Goal: Task Accomplishment & Management: Manage account settings

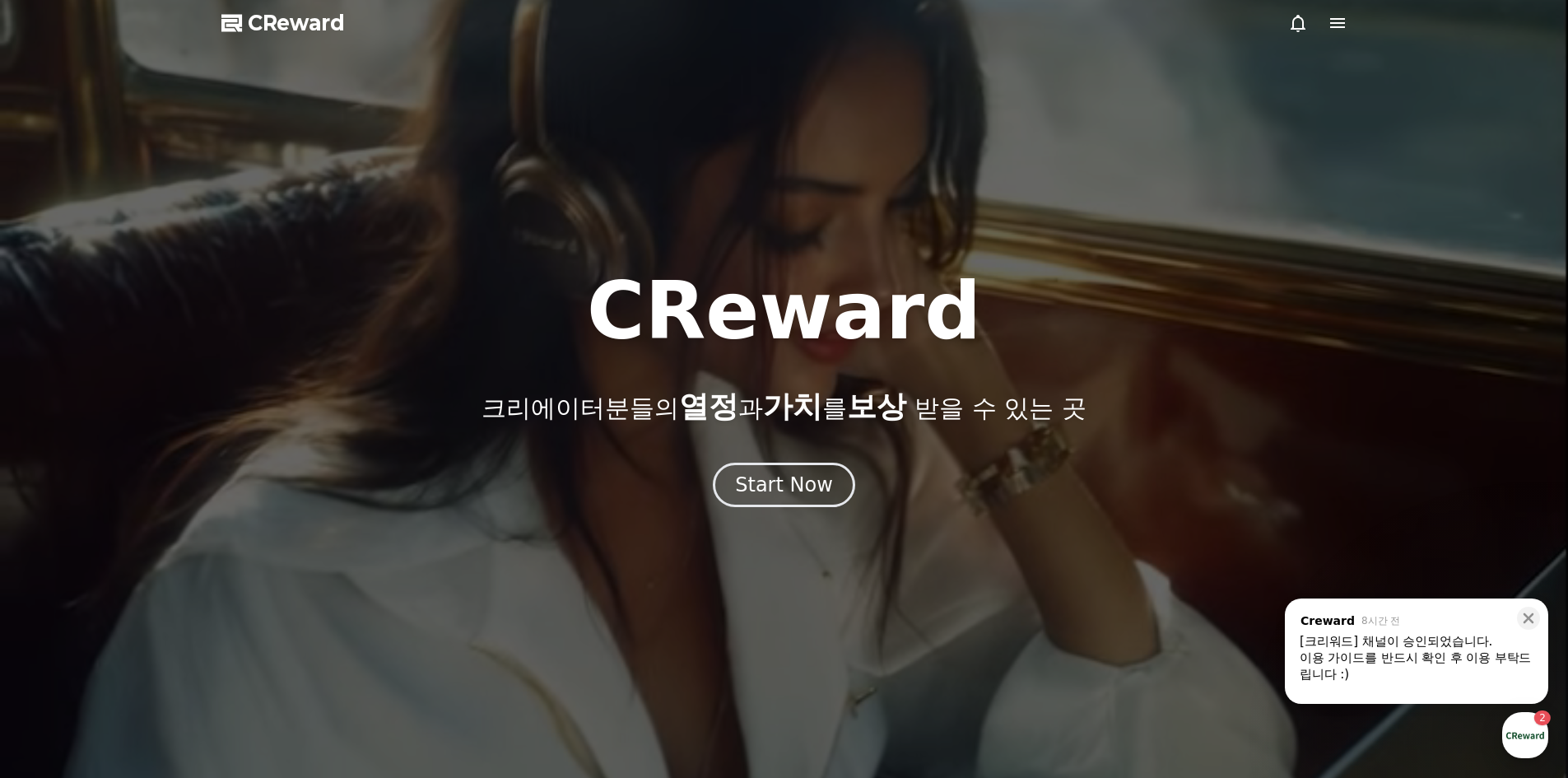
click at [1519, 734] on div "button" at bounding box center [1526, 735] width 46 height 46
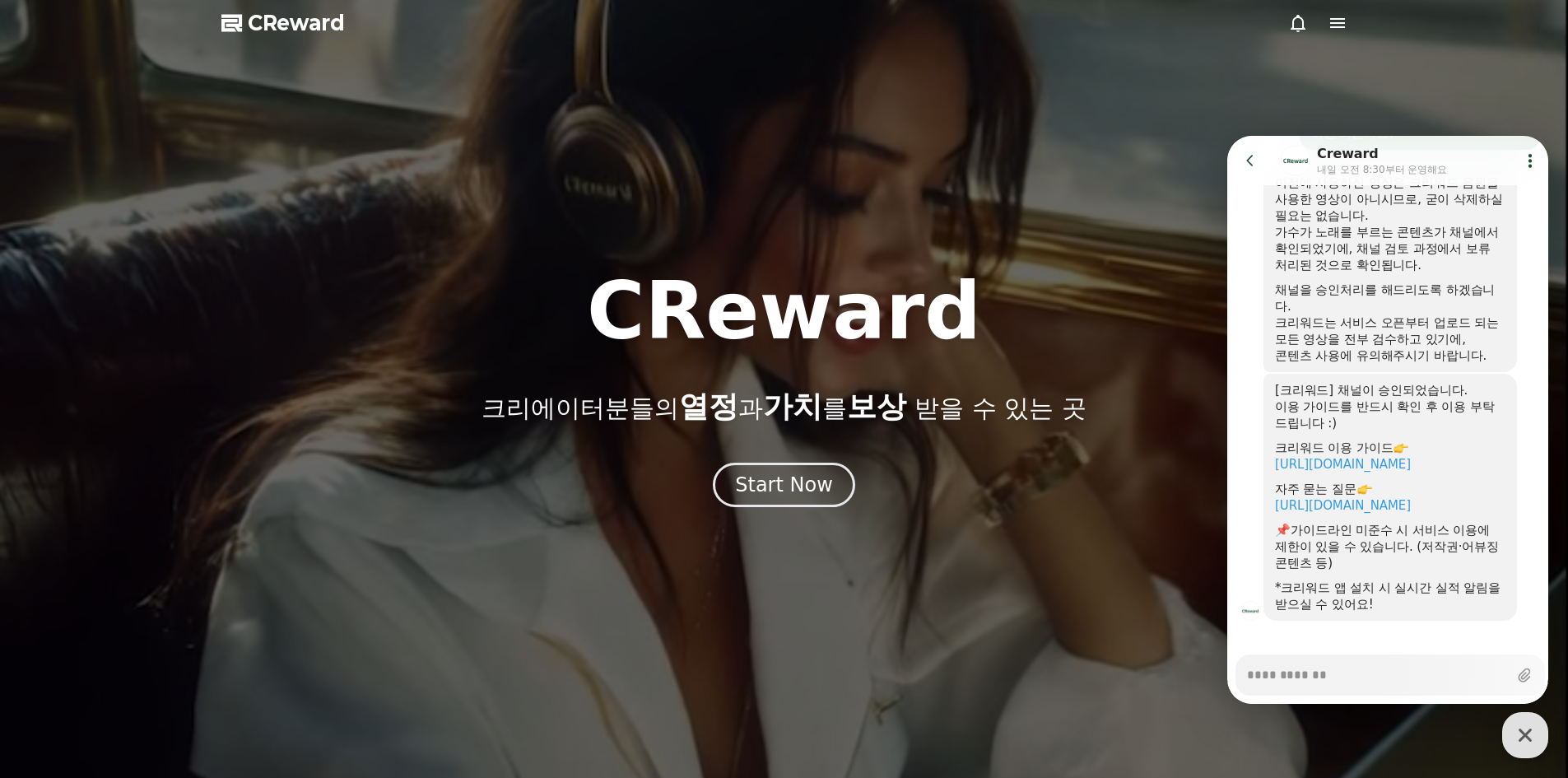
scroll to position [1014, 0]
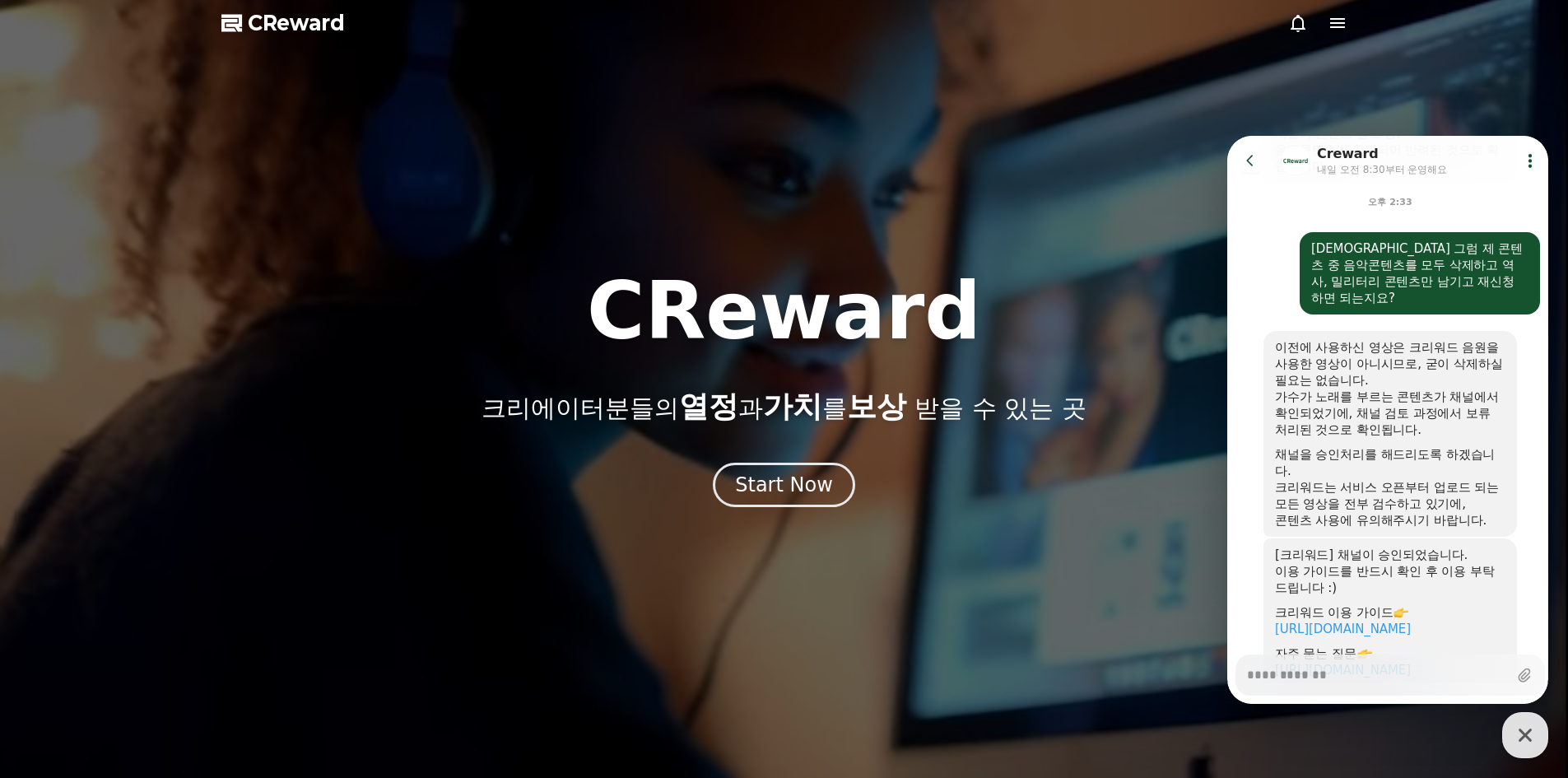
type textarea "*"
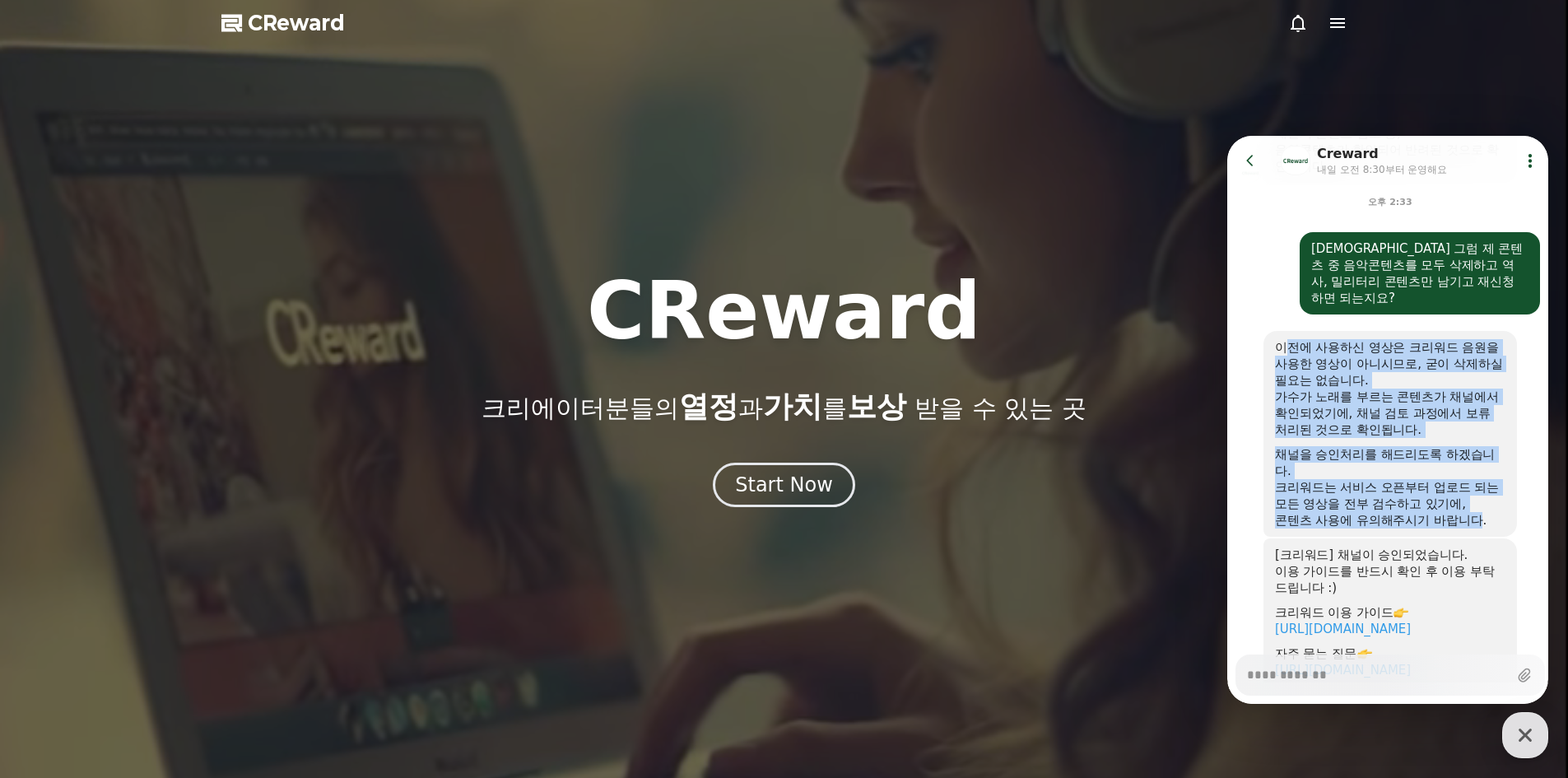
drag, startPoint x: 1284, startPoint y: 336, endPoint x: 1483, endPoint y: 508, distance: 263.0
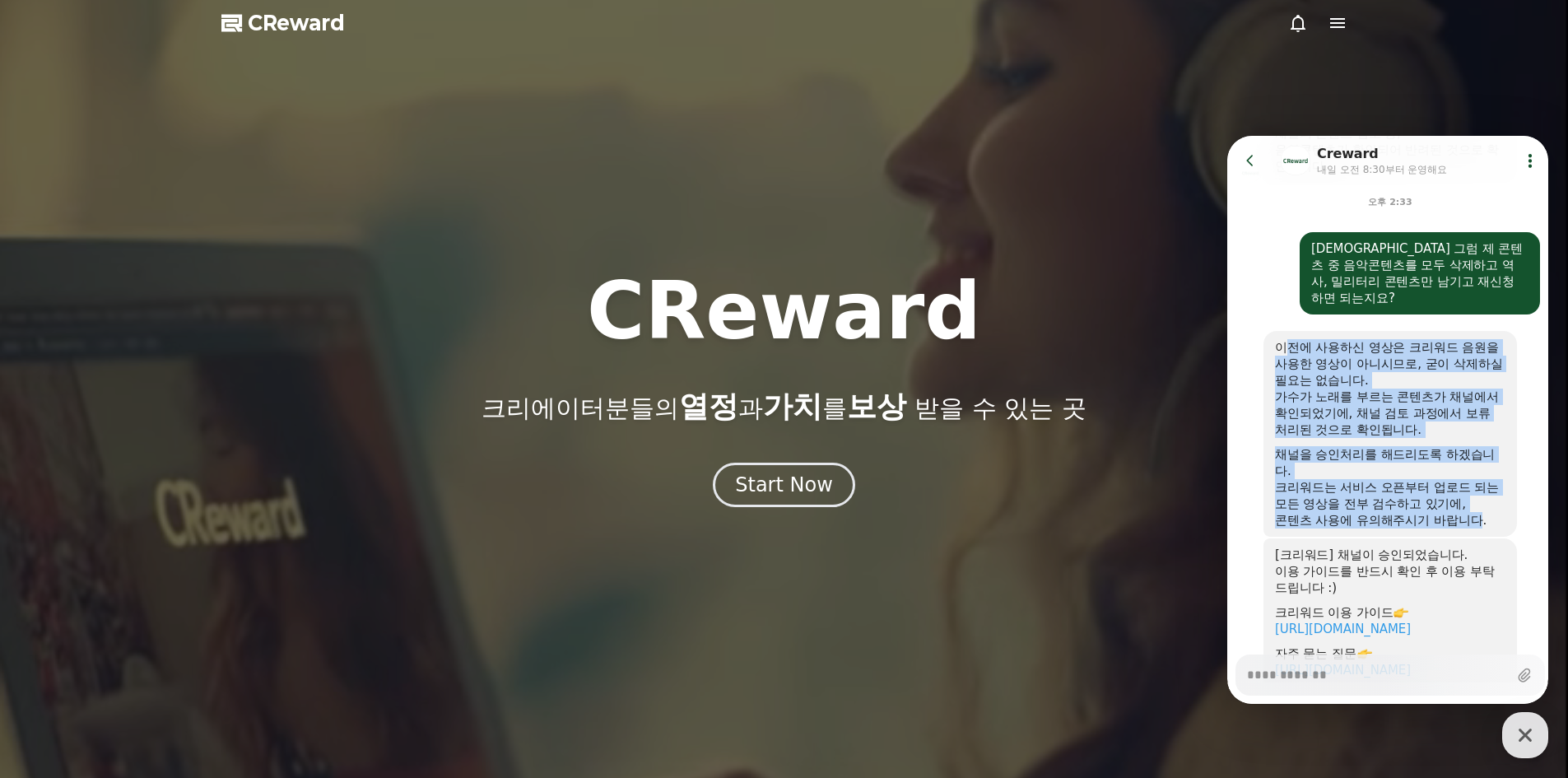
click at [1483, 508] on div "이전에 사용하신 영상은 크리워드 음원을 사용한 영상이 아니시므로, 굳이 삭제하실 필요는 없습니다. 가수가 노래를 부르는 콘텐츠가 채널에서 확인…" at bounding box center [1390, 433] width 231 height 189
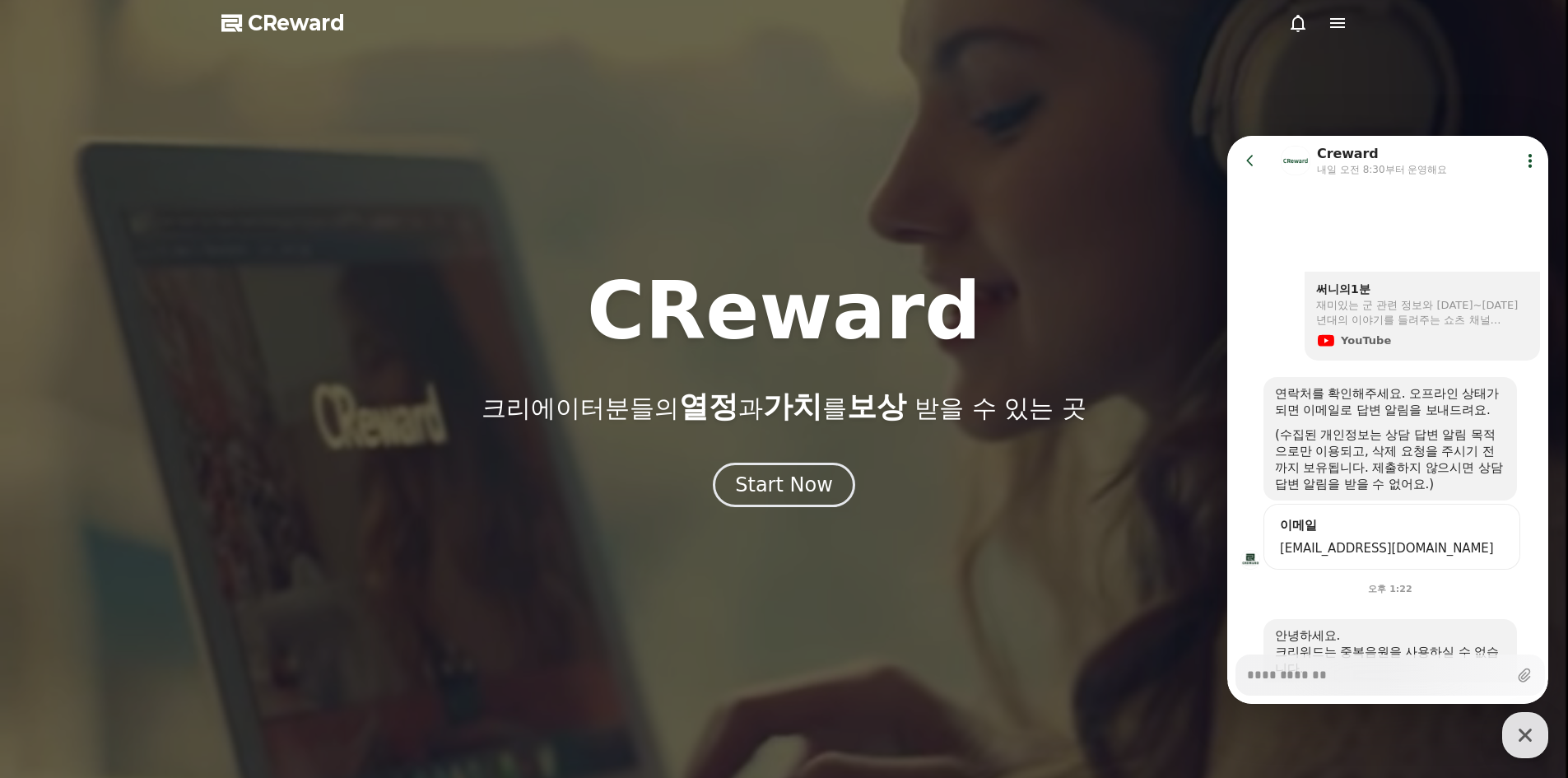
scroll to position [452, 0]
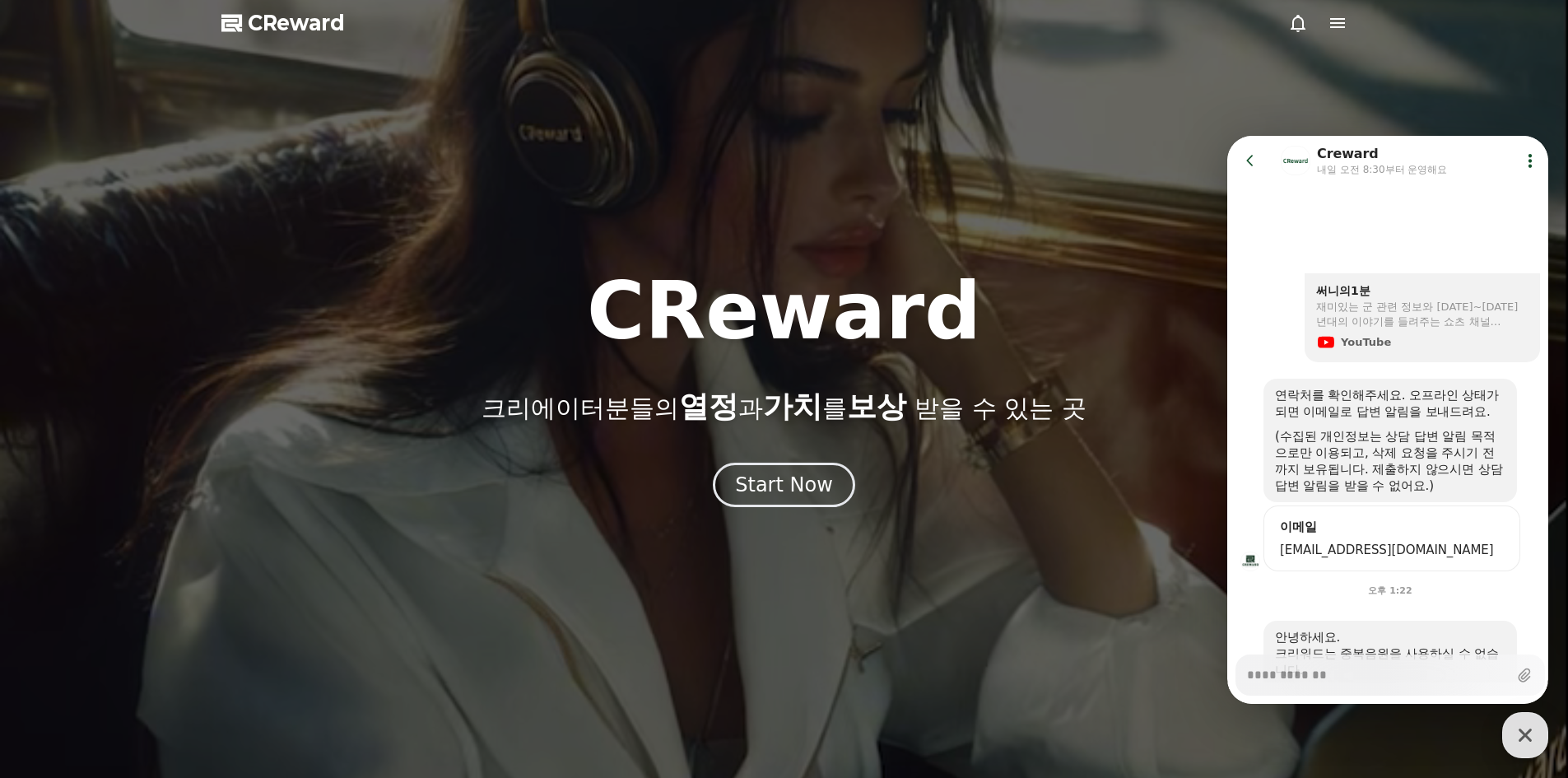
drag, startPoint x: 1175, startPoint y: 228, endPoint x: 1154, endPoint y: 261, distance: 39.1
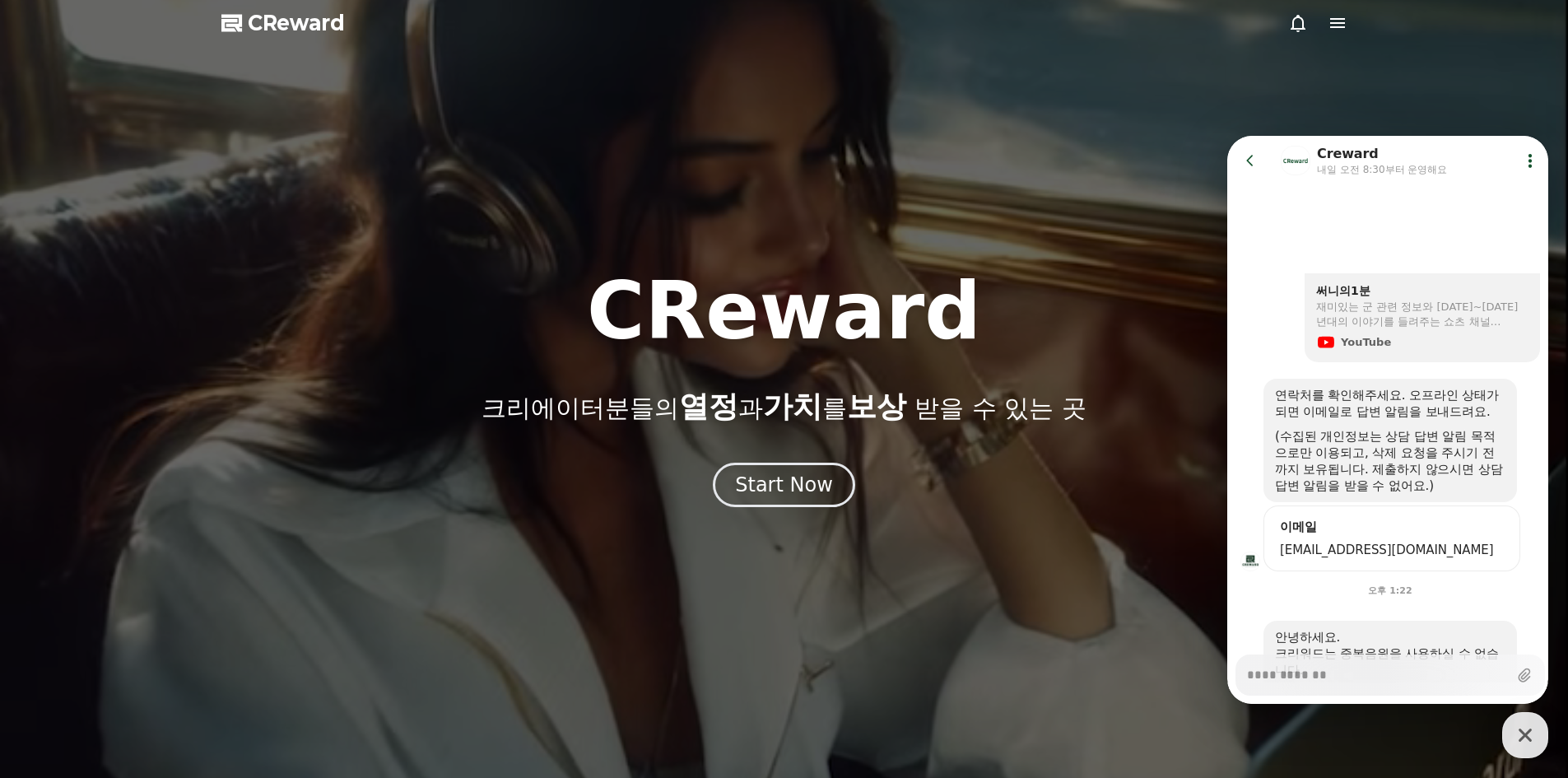
click at [1174, 231] on div at bounding box center [784, 389] width 1568 height 778
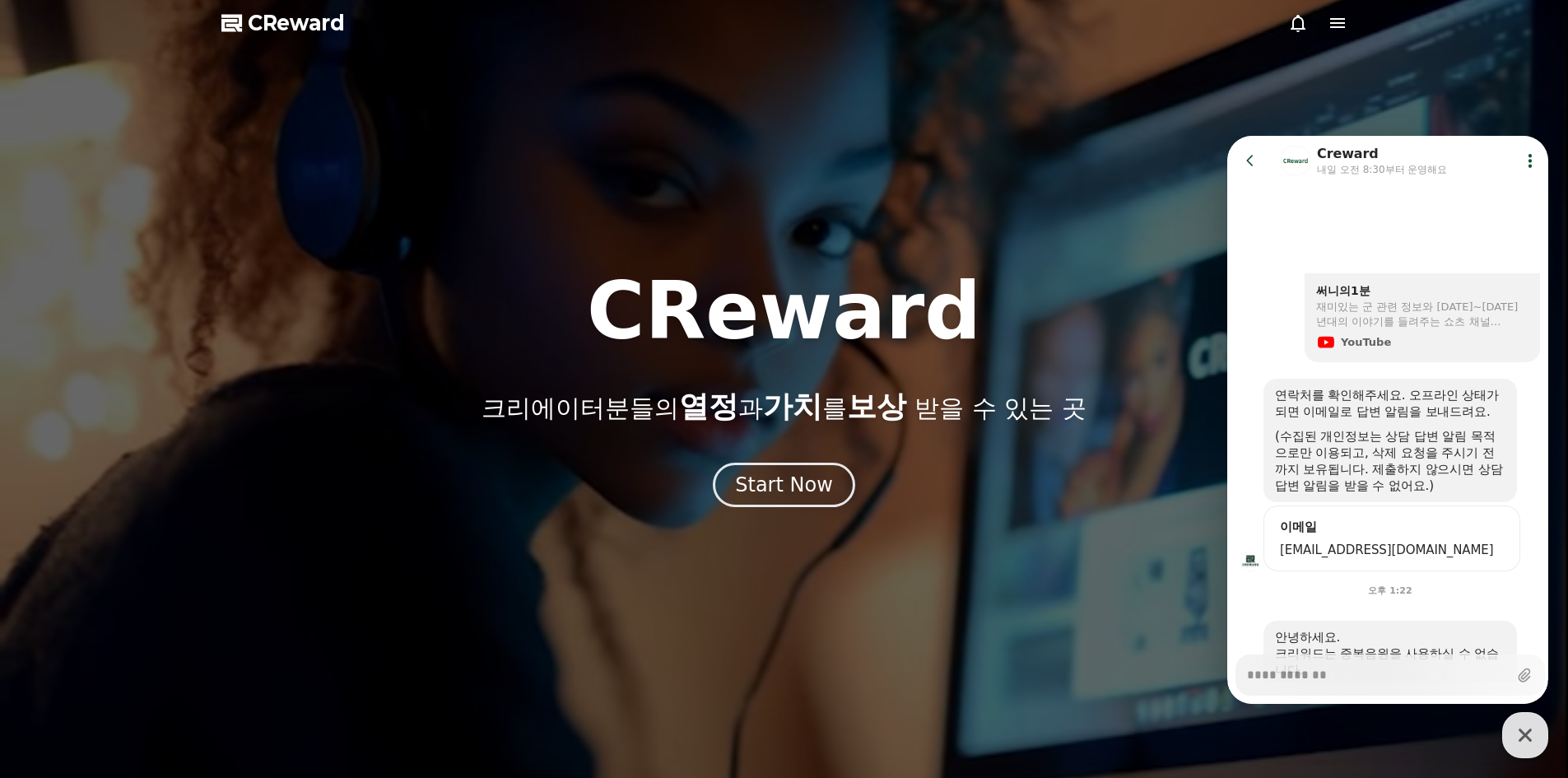
click at [1339, 20] on icon at bounding box center [1338, 23] width 15 height 10
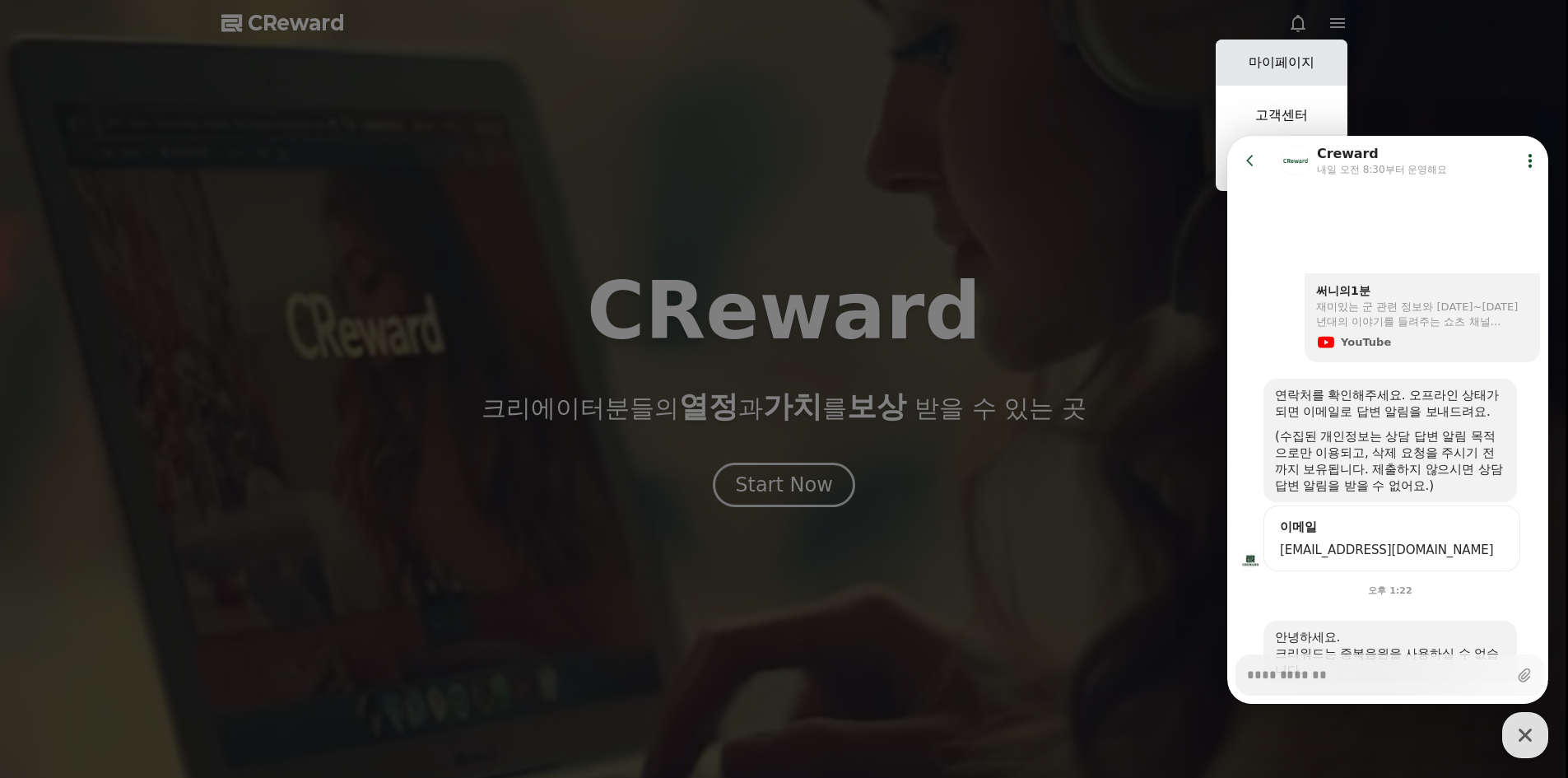
click at [1310, 59] on link "마이페이지" at bounding box center [1281, 63] width 131 height 46
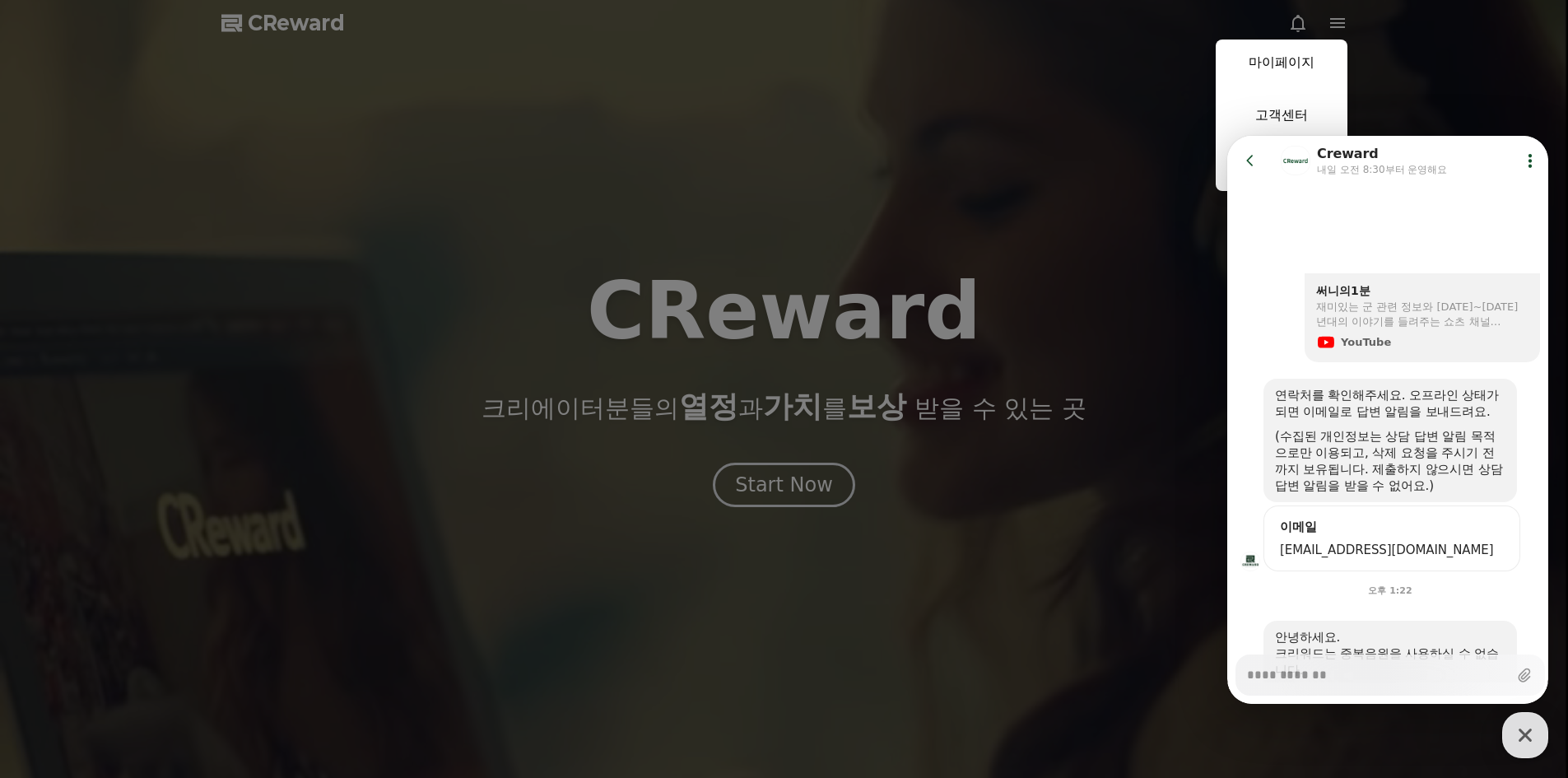
select select "**********"
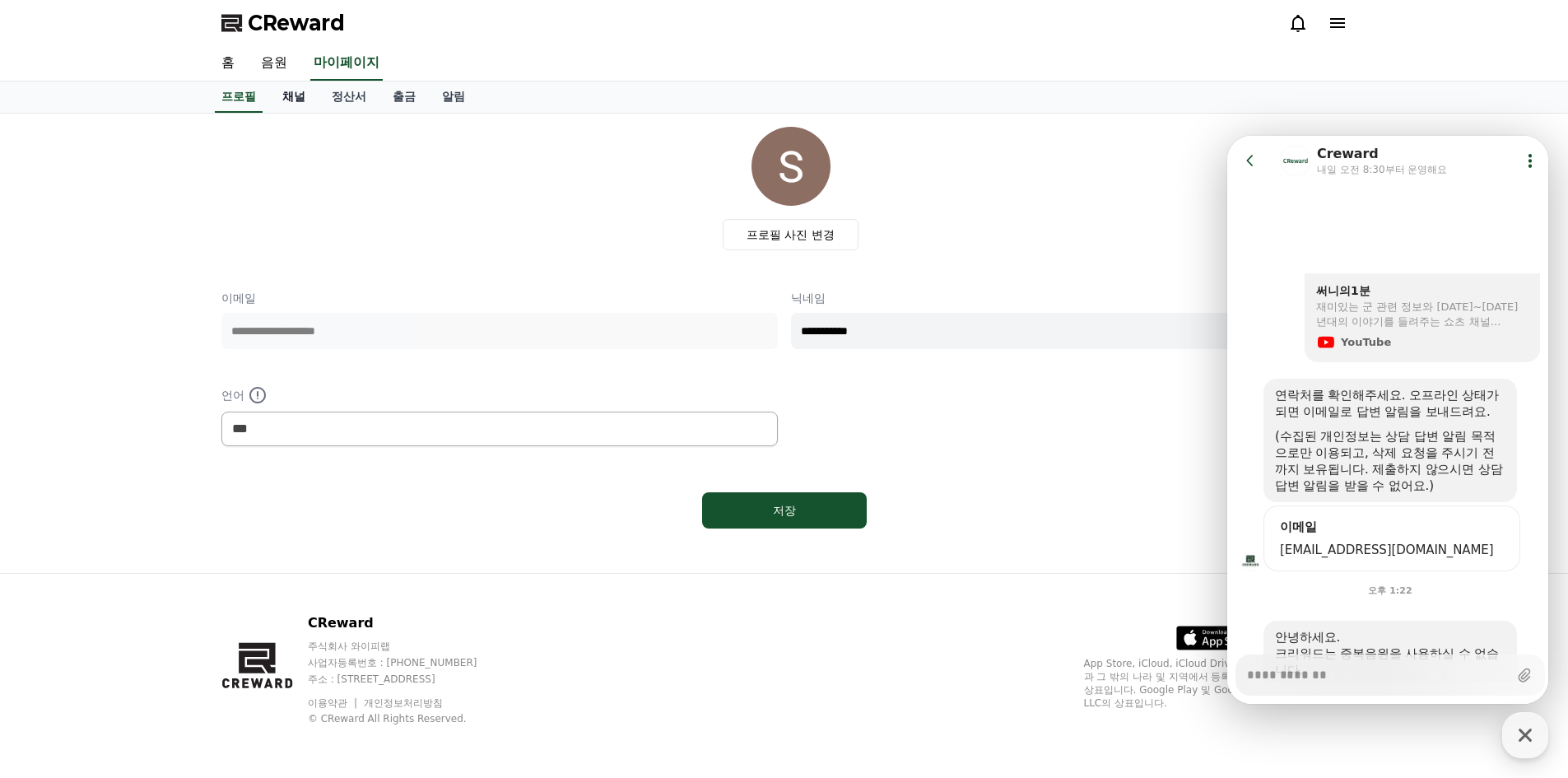
click at [306, 95] on link "채널" at bounding box center [294, 98] width 50 height 31
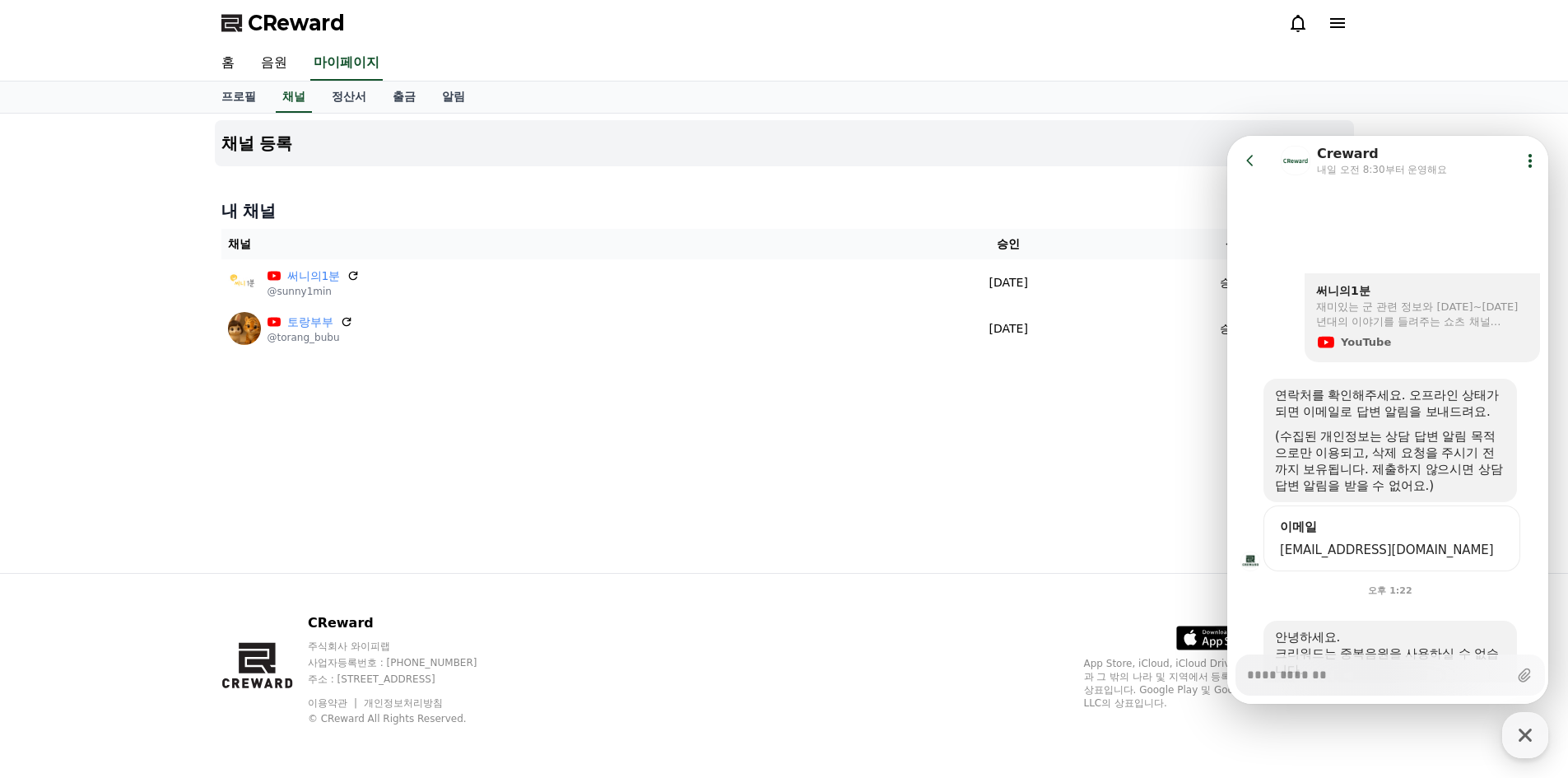
click at [1246, 161] on icon at bounding box center [1250, 160] width 17 height 17
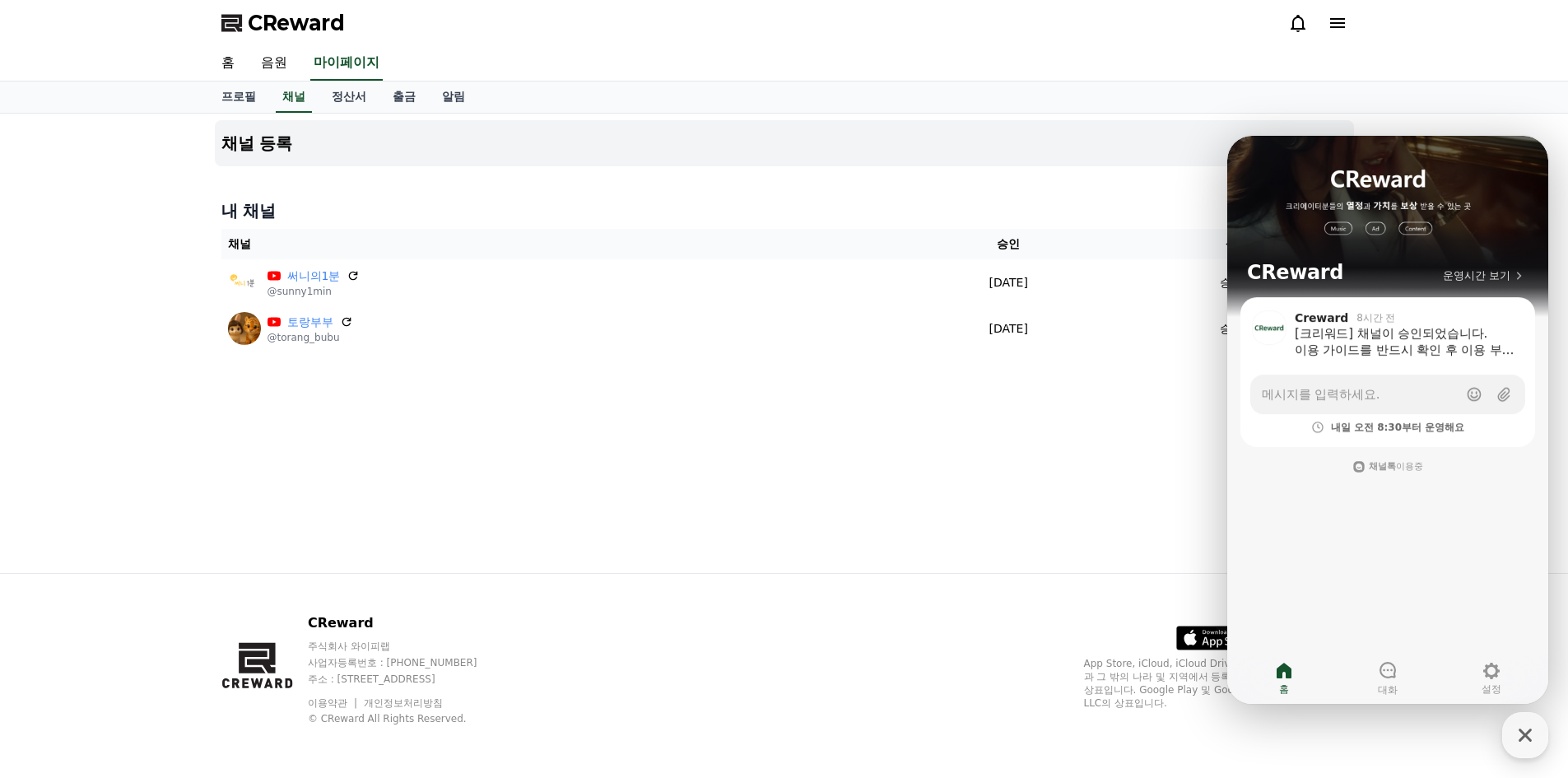
click at [729, 495] on div "채널 등록 내 채널 채널 승인 상태 써니의1분 @sunny1min [DATE] 09-24 승인됨 토랑부부 @torang_bubu [DATE] …" at bounding box center [785, 342] width 1153 height 459
